Goal: Transaction & Acquisition: Purchase product/service

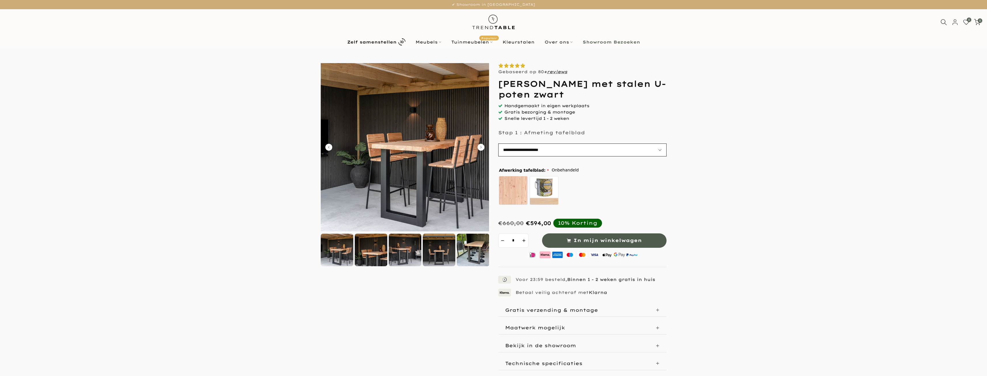
click at [556, 151] on select "**********" at bounding box center [582, 150] width 168 height 13
select select "**********"
click at [498, 144] on select "**********" at bounding box center [582, 150] width 168 height 13
click at [600, 184] on div "Onbehandeld zelf behandelen - beits meegeleverd" at bounding box center [581, 192] width 167 height 32
click at [578, 165] on div "Afwerking tafelblad: Onbehandeld Onbehandeld zelf behandelen - beits meegeleverd" at bounding box center [582, 187] width 168 height 51
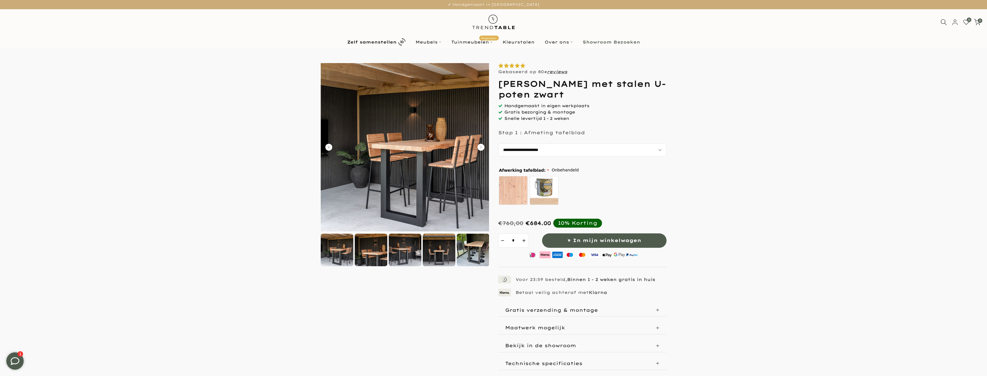
click at [391, 203] on img at bounding box center [405, 147] width 168 height 168
click at [482, 148] on icon "Carousel Next Arrow" at bounding box center [481, 147] width 7 height 7
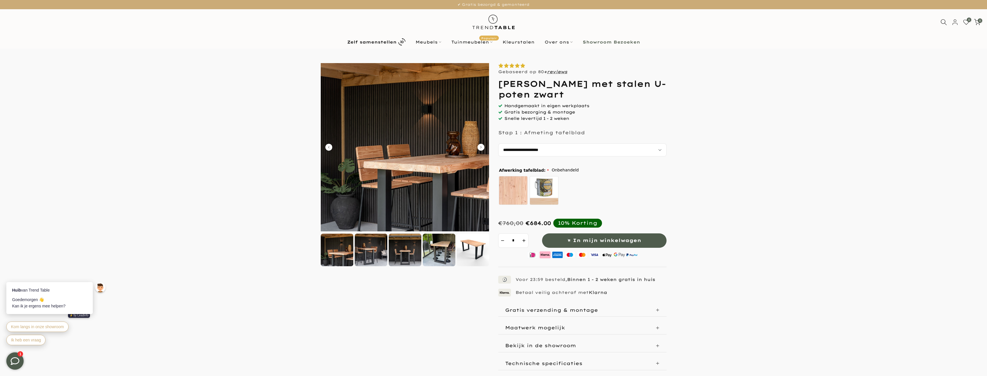
click at [482, 148] on icon "Carousel Next Arrow" at bounding box center [481, 147] width 7 height 7
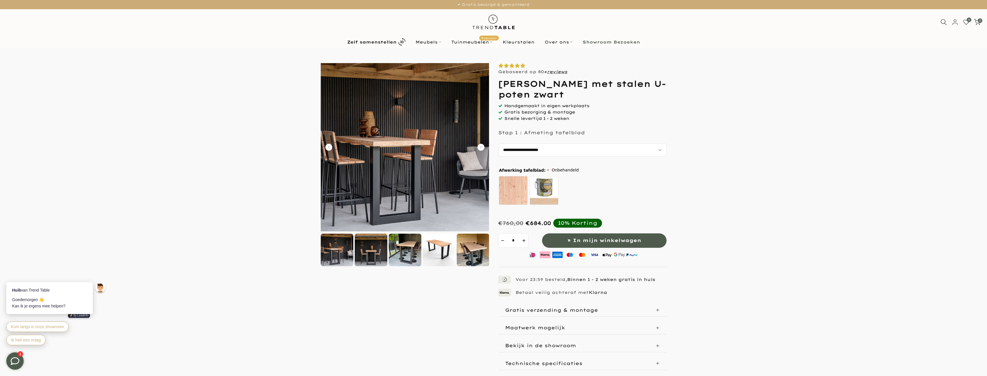
click at [482, 148] on icon "Carousel Next Arrow" at bounding box center [481, 147] width 7 height 7
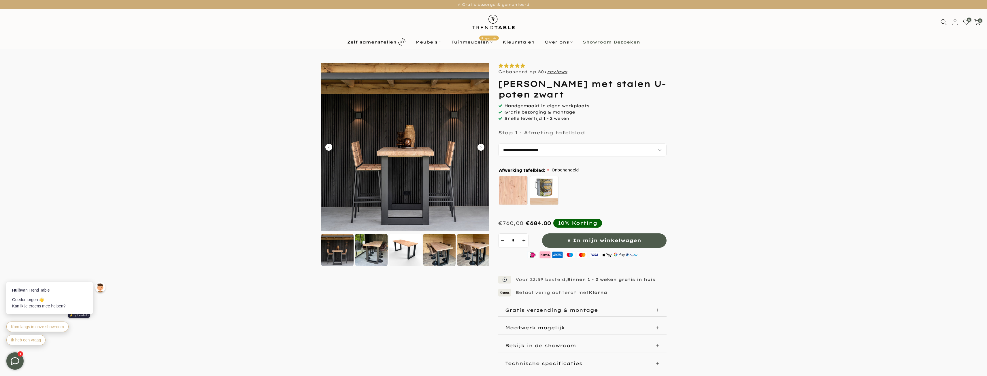
click at [482, 148] on icon "Carousel Next Arrow" at bounding box center [481, 147] width 7 height 7
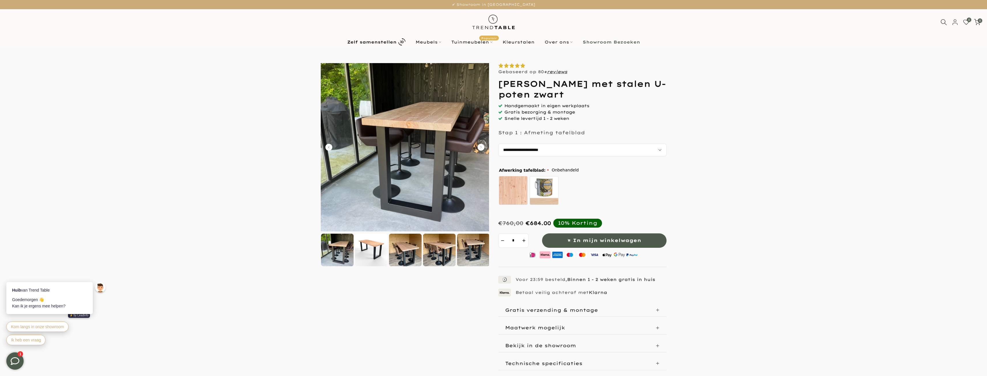
click at [482, 148] on icon "Carousel Next Arrow" at bounding box center [481, 147] width 7 height 7
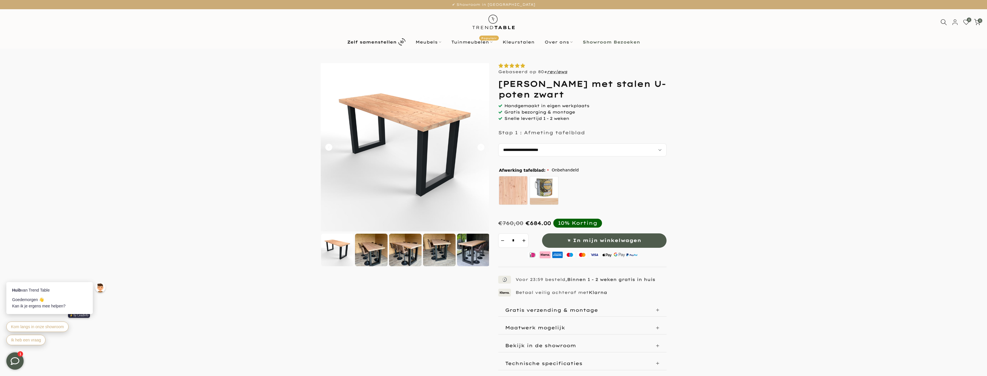
click at [331, 146] on icon "Carousel Back Arrow" at bounding box center [328, 147] width 7 height 7
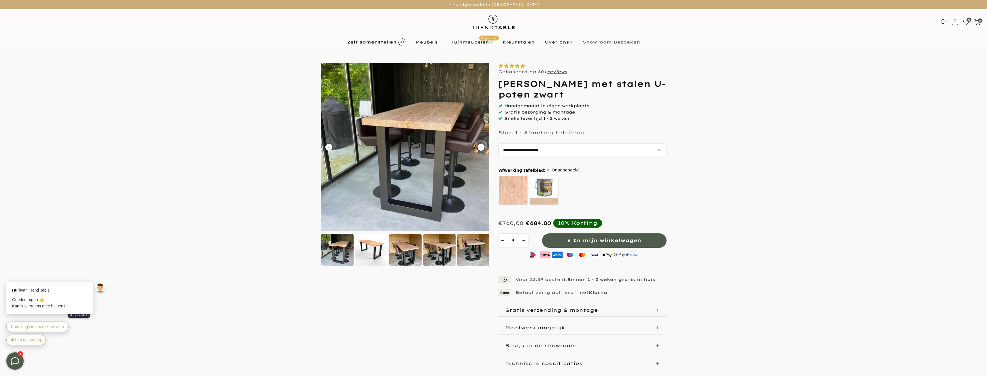
click at [481, 148] on icon "Carousel Next Arrow" at bounding box center [481, 147] width 7 height 7
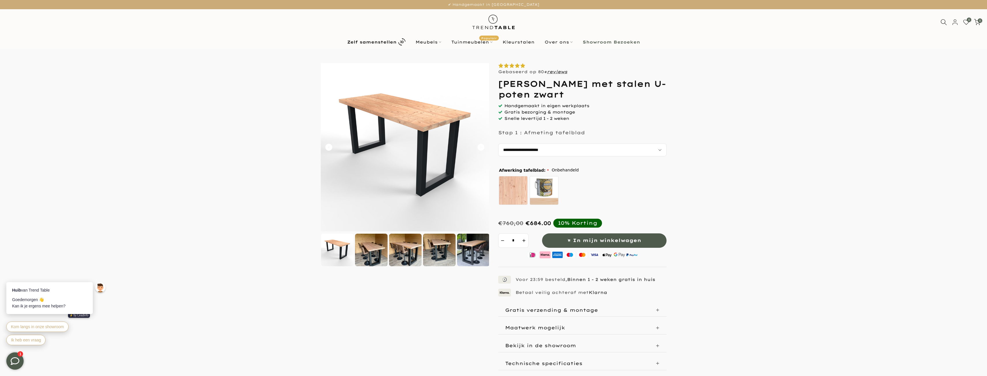
click at [481, 148] on icon "Carousel Next Arrow" at bounding box center [481, 147] width 7 height 7
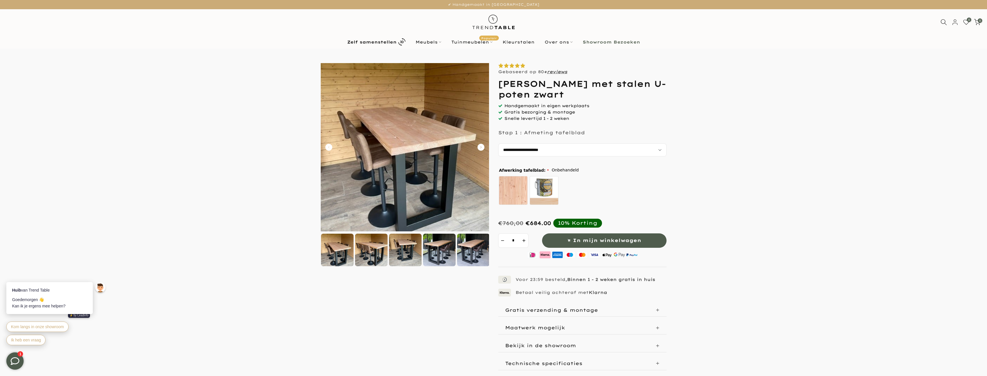
click at [481, 148] on icon "Carousel Next Arrow" at bounding box center [481, 147] width 7 height 7
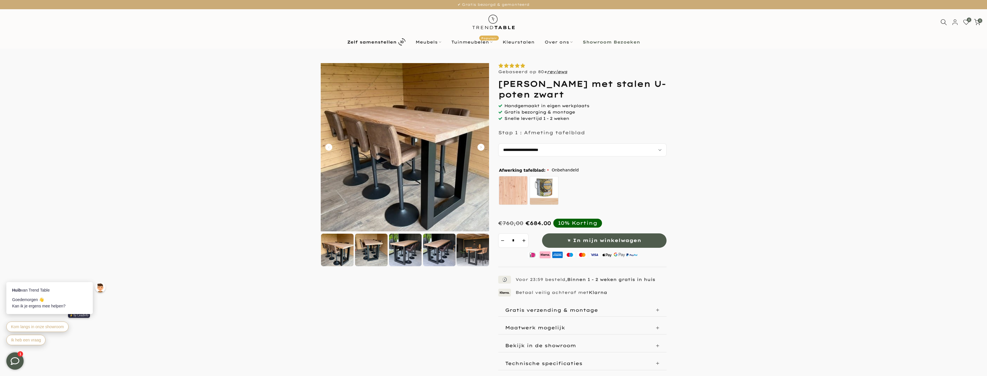
click at [481, 148] on icon "Carousel Next Arrow" at bounding box center [481, 147] width 7 height 7
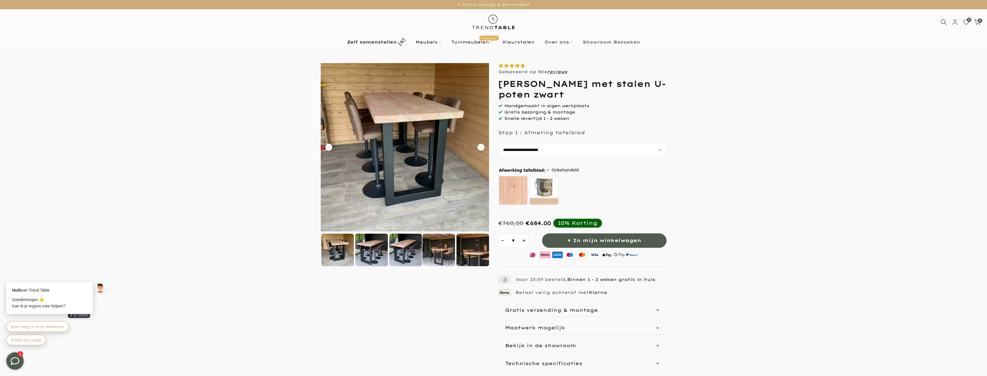
click at [481, 148] on icon "Carousel Next Arrow" at bounding box center [481, 147] width 7 height 7
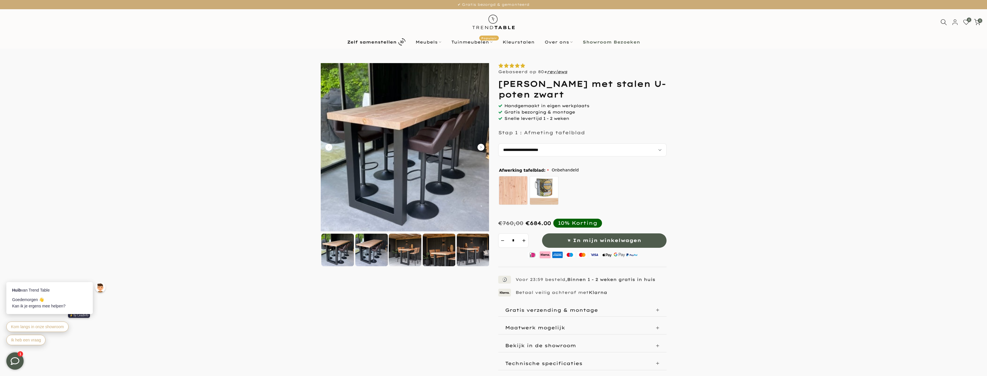
click at [481, 148] on icon "Carousel Next Arrow" at bounding box center [481, 147] width 7 height 7
